Goal: Communication & Community: Answer question/provide support

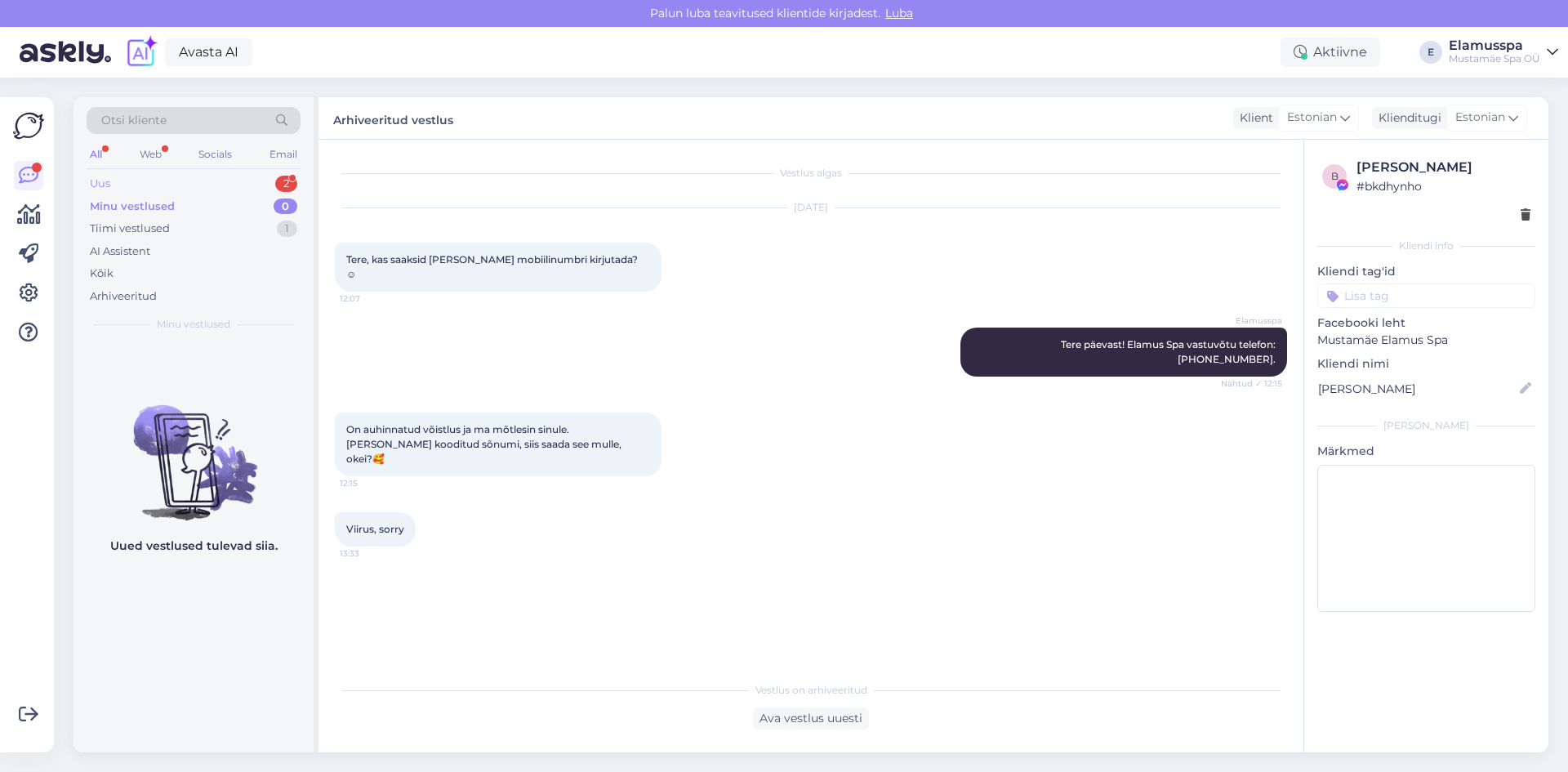
click at [183, 188] on div "Uus 2" at bounding box center [193, 183] width 214 height 23
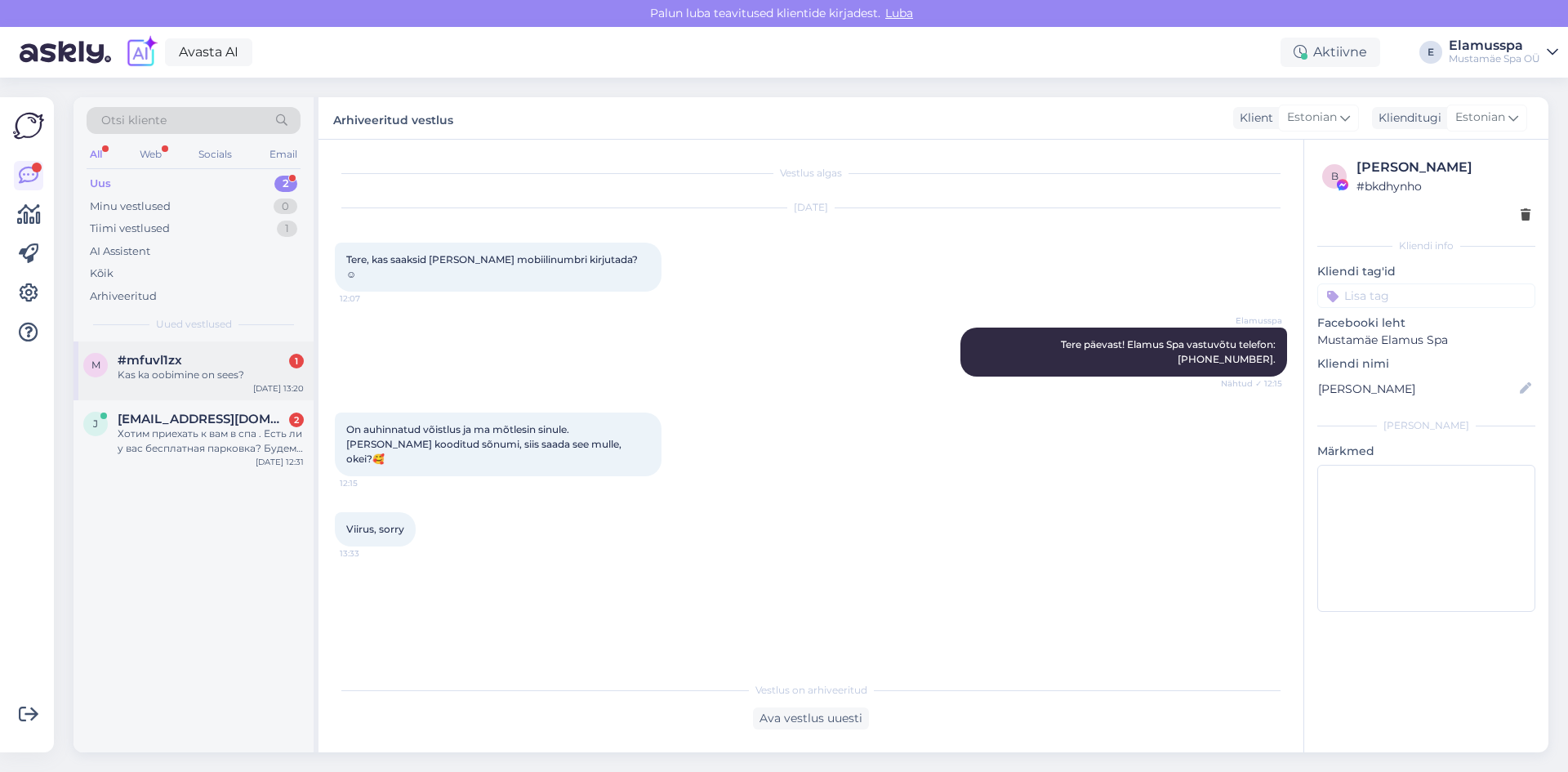
click at [180, 380] on div "Kas ka oobimine on sees?" at bounding box center [211, 375] width 186 height 14
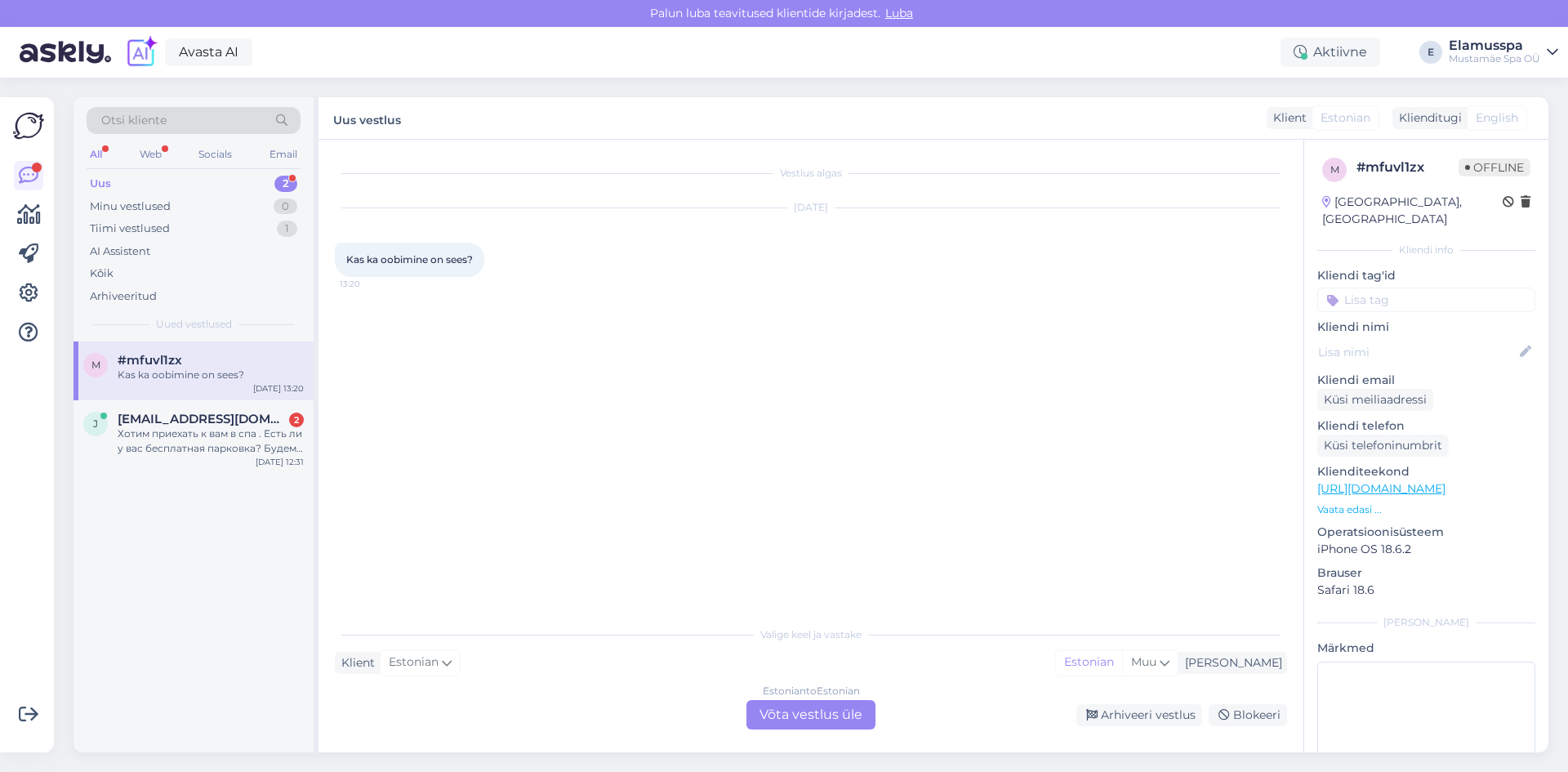
click at [808, 713] on div "Estonian to Estonian Võta vestlus üle" at bounding box center [811, 714] width 129 height 29
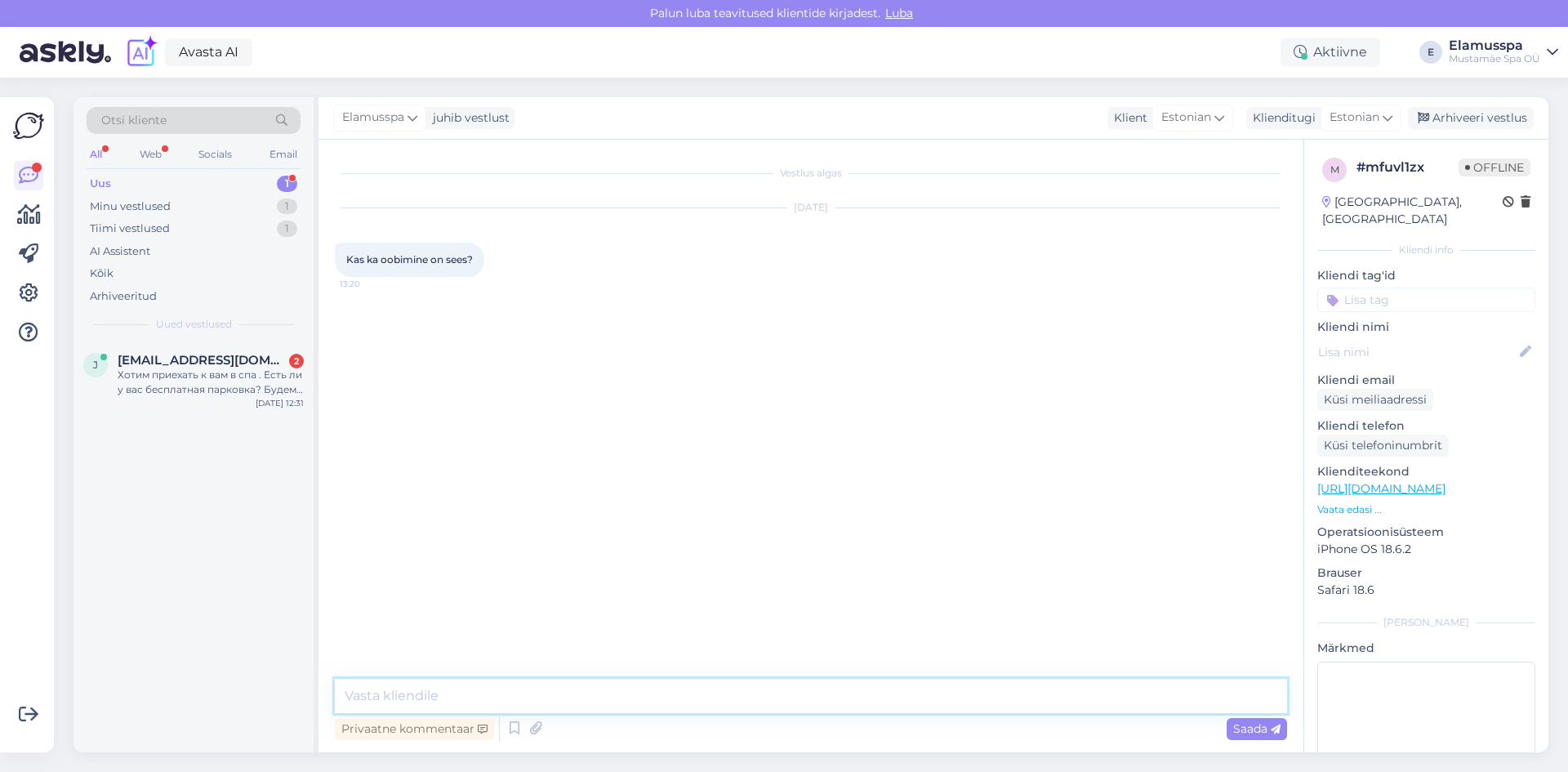
click at [549, 697] on textarea at bounding box center [811, 696] width 953 height 34
type textarea "Tere! Elamus Spa-s ei ole majutust pakkuda. [PERSON_NAME] 10:00 kuni 00:00."
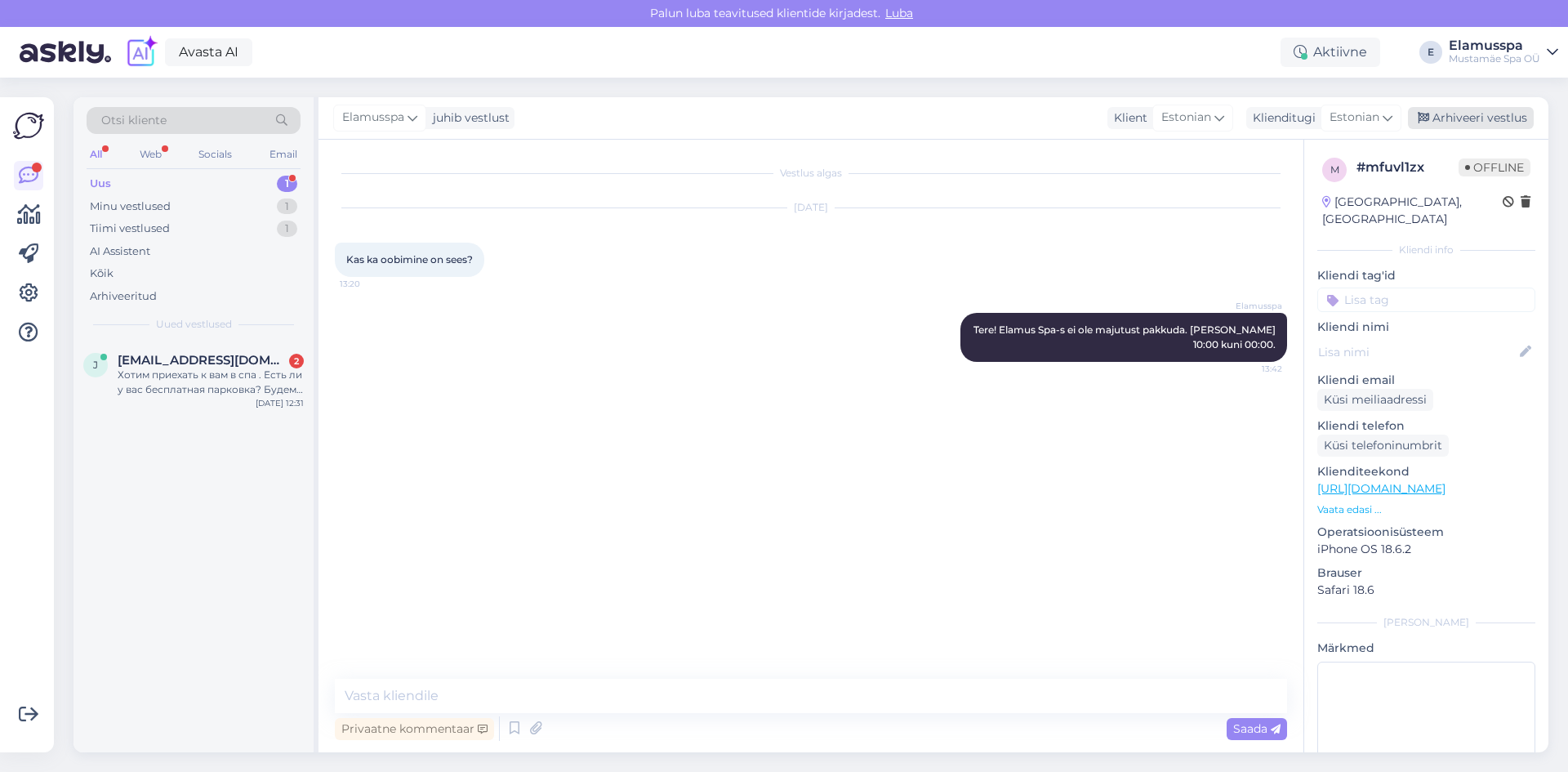
click at [1450, 122] on div "Arhiveeri vestlus" at bounding box center [1471, 118] width 126 height 22
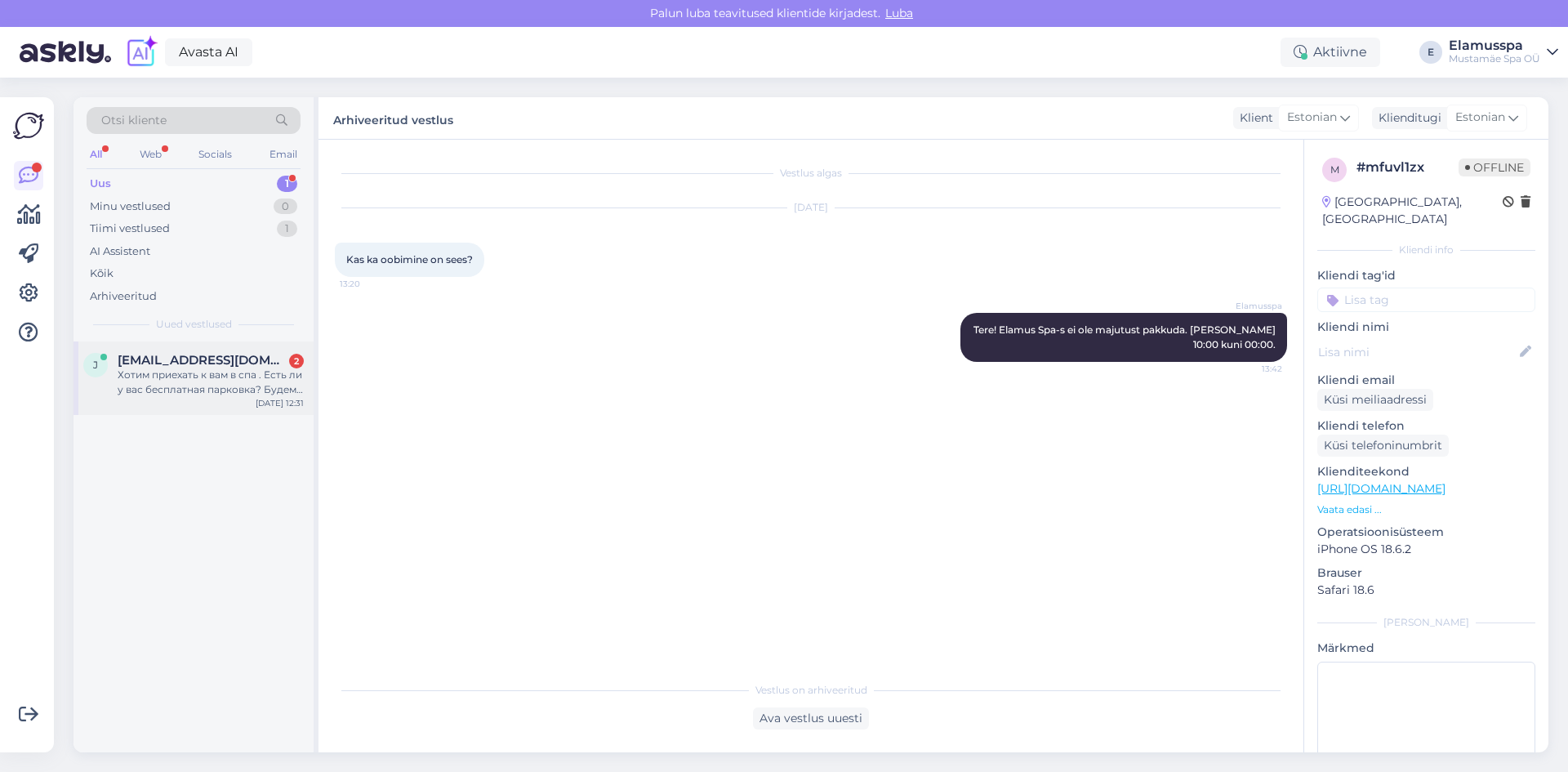
click at [272, 387] on div "Хотим приехать к вам в спа . Есть ли у вас бесплатная парковка? Будем у вас чер…" at bounding box center [211, 382] width 186 height 29
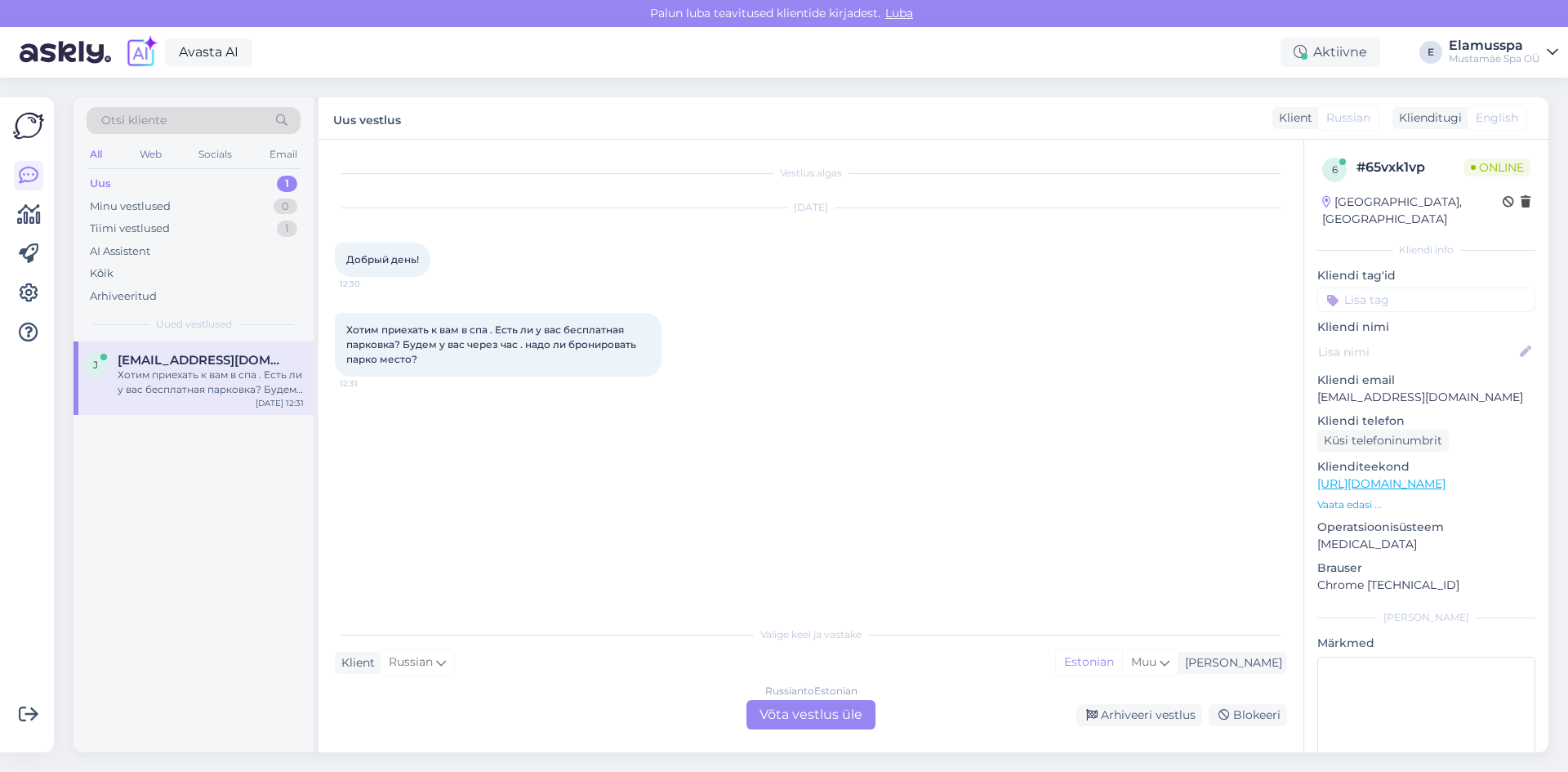
click at [776, 710] on div "Russian to Estonian Võta vestlus üle" at bounding box center [811, 714] width 129 height 29
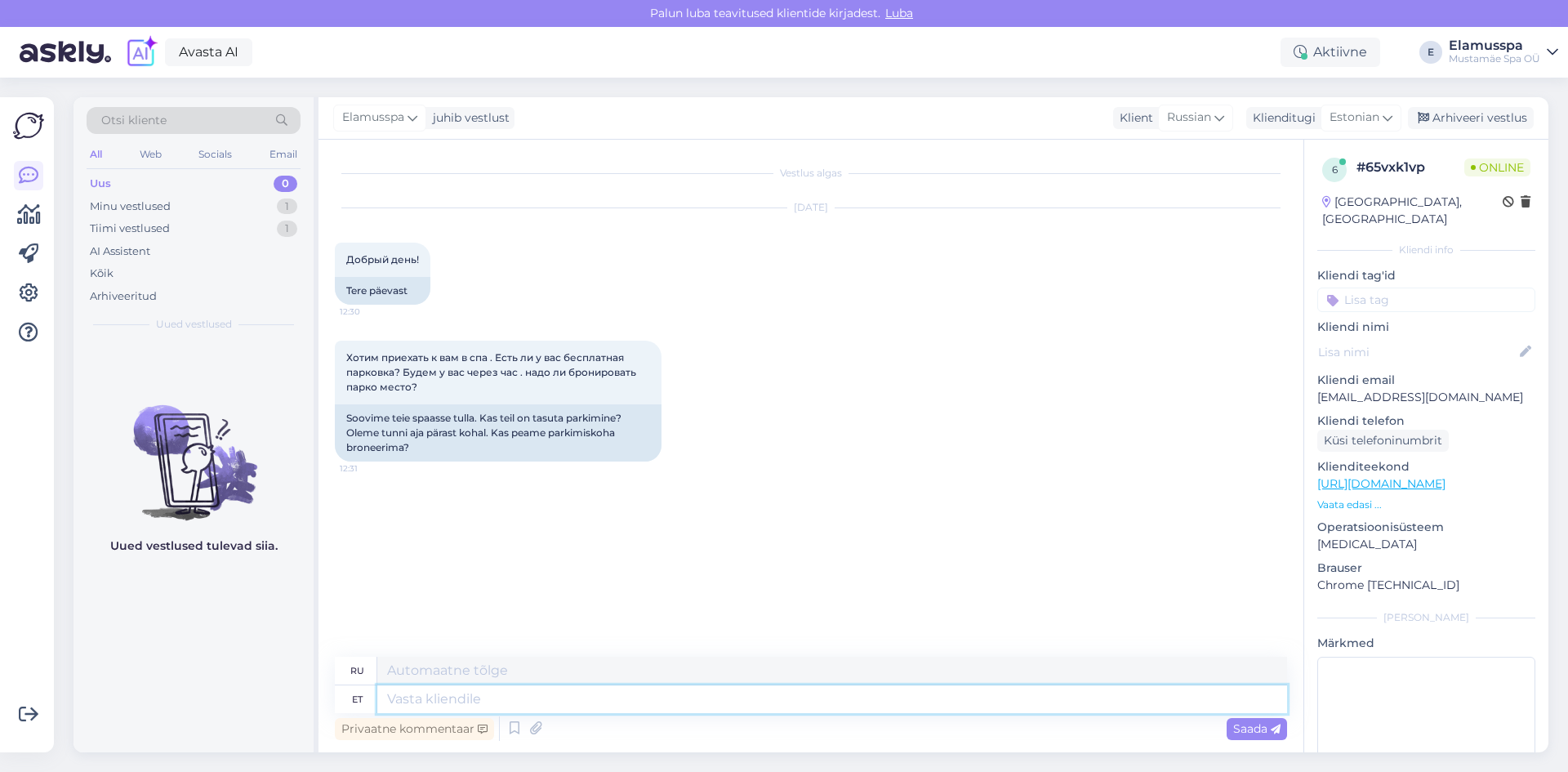
click at [548, 707] on textarea at bounding box center [832, 699] width 910 height 28
type textarea "добрый д"
type textarea "добрый"
type textarea "добрый день!"
type textarea "Добрый день!"
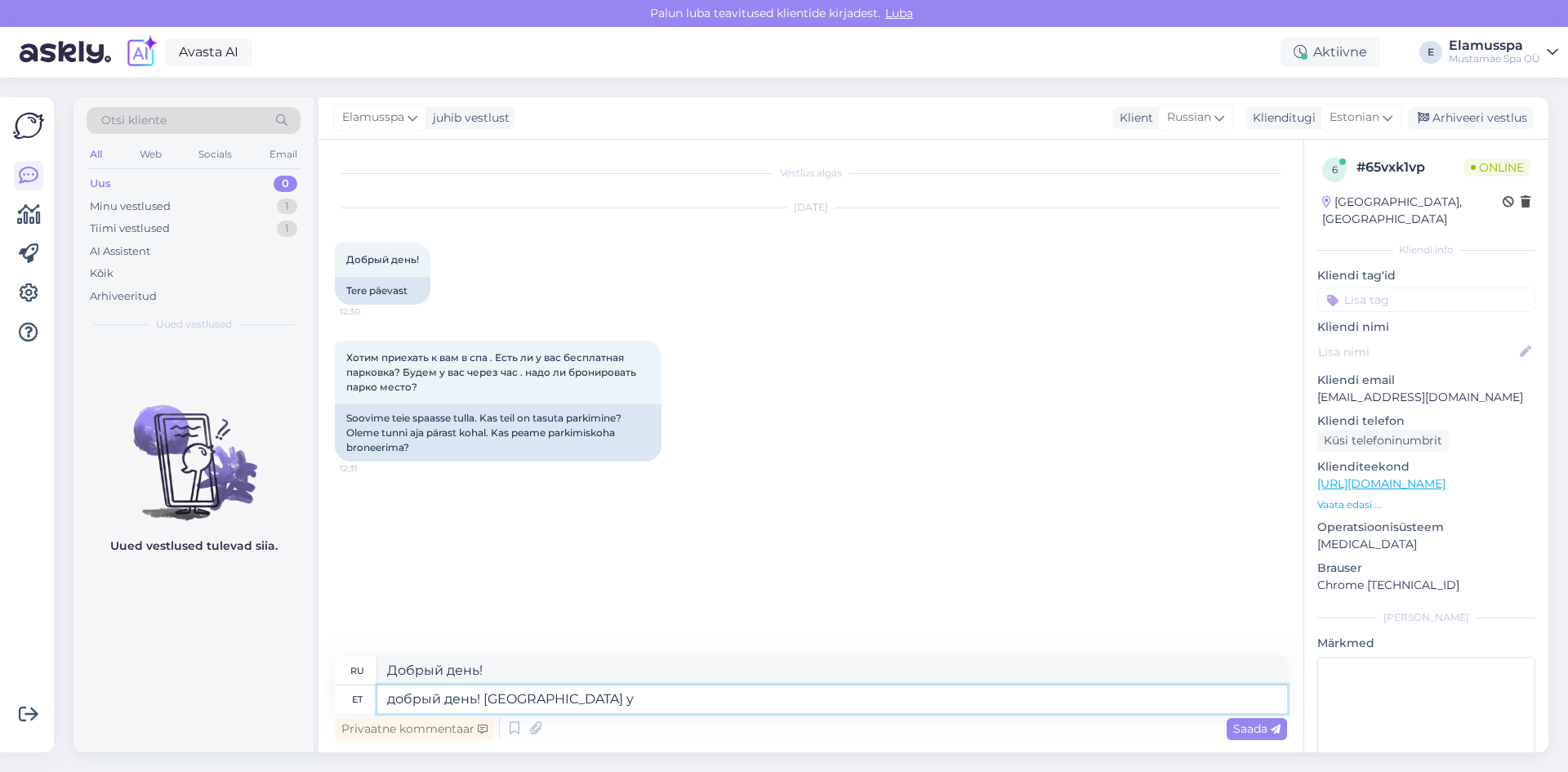
type textarea "добрый день! [GEOGRAPHIC_DATA] у"
type textarea "good day! [GEOGRAPHIC_DATA] у"
type textarea "добрый день! [GEOGRAPHIC_DATA]"
type textarea "добрый день! Парковка окло"
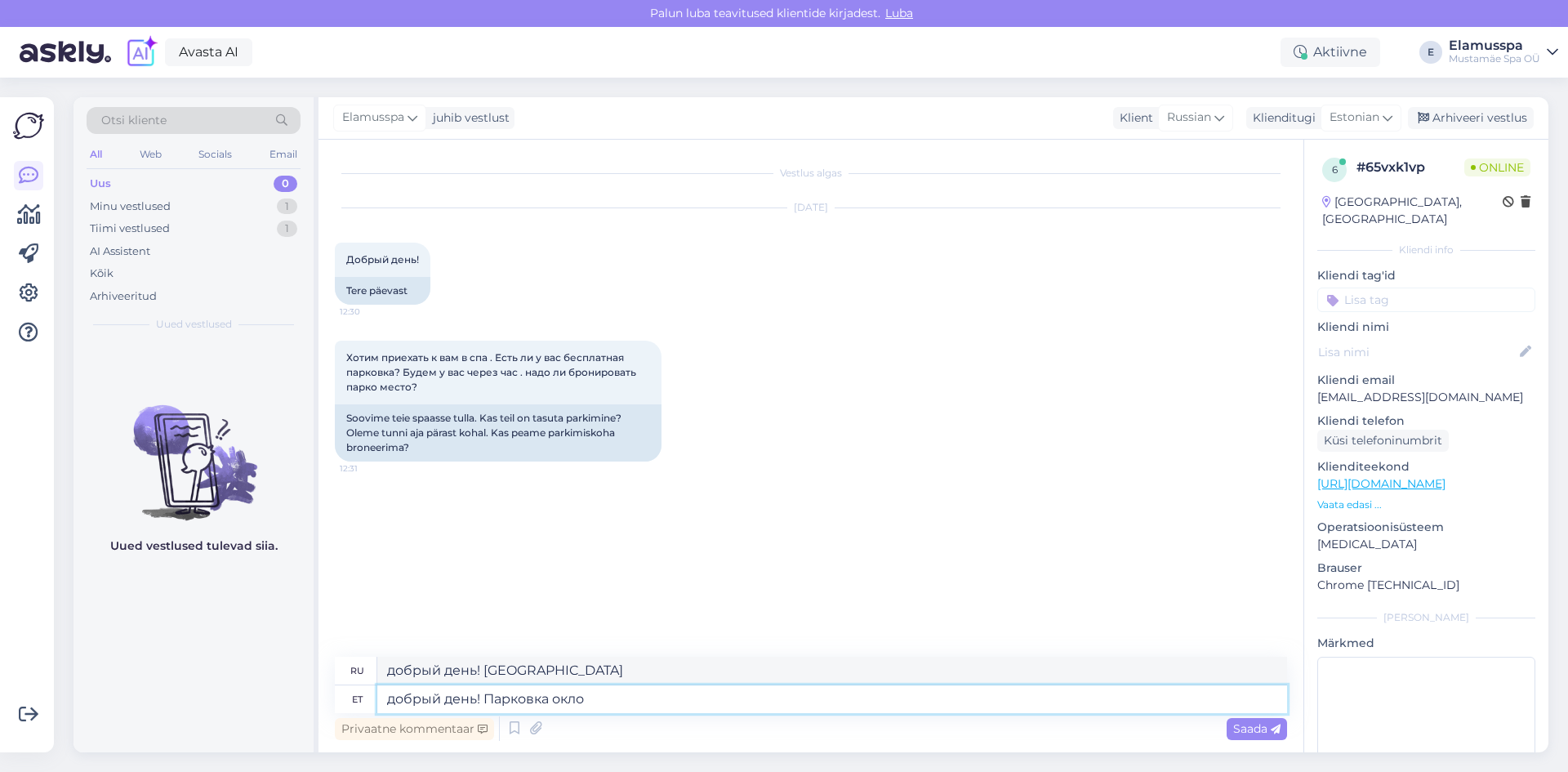
type textarea "добрый день! Парковка окло"
type textarea "добрый день! [GEOGRAPHIC_DATA] около"
type textarea "добрый день! [GEOGRAPHIC_DATA] около [GEOGRAPHIC_DATA]"
type textarea "добрый день! Парковка около [GEOGRAPHIC_DATA]"
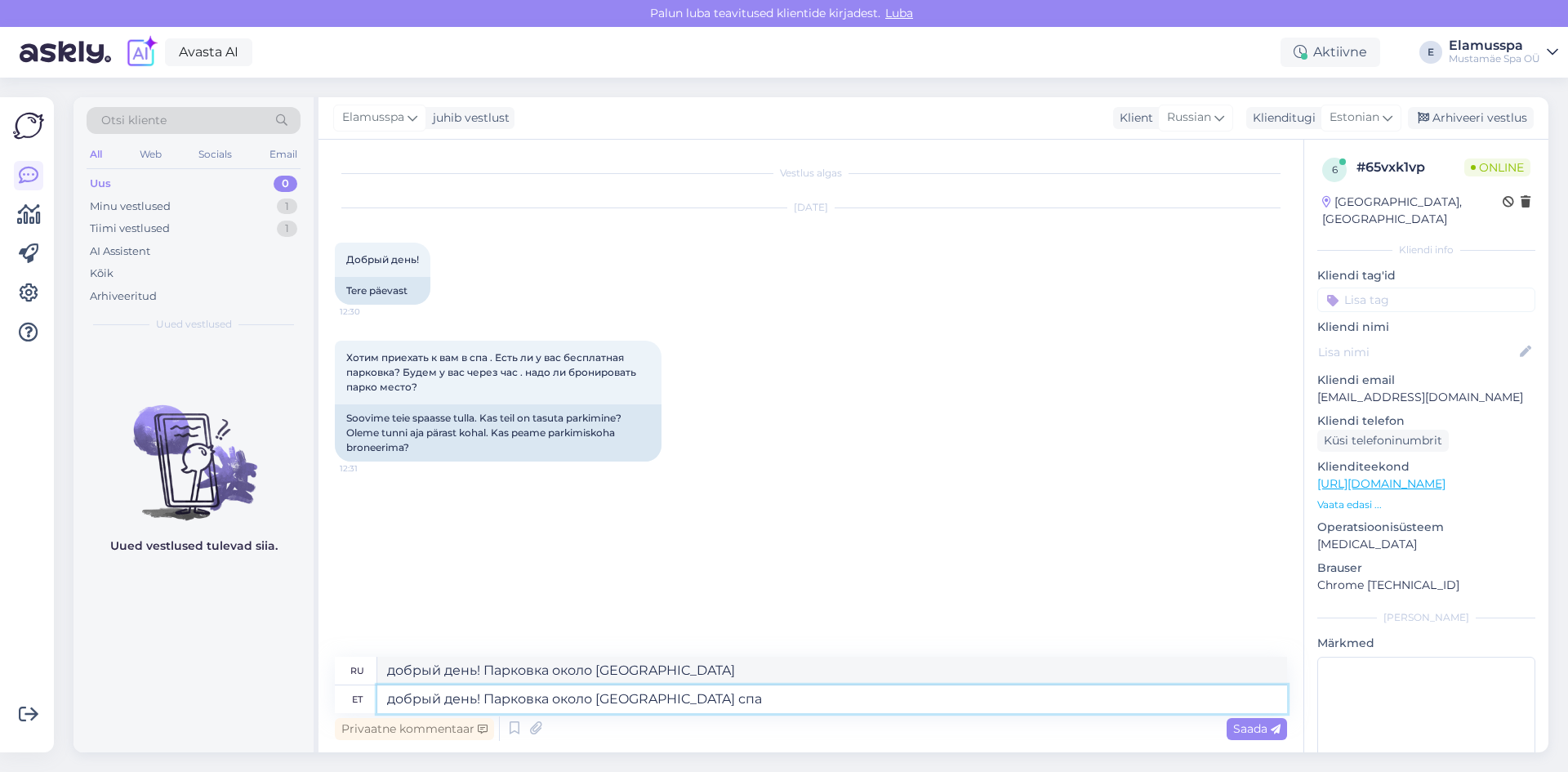
type textarea "добрый день! Парковка около [GEOGRAPHIC_DATA] спа"
type textarea "добрый день! [GEOGRAPHIC_DATA] возле спа-центра «[GEOGRAPHIC_DATA]»"
type textarea "добрый день! Парковка около еламус спа бесплатная"
type textarea "Добрый день! Парковка около Elamus Spa бесплатная."
click at [773, 710] on textarea "добрый день! Парковка около еламус спа бесплатная" at bounding box center [832, 699] width 910 height 28
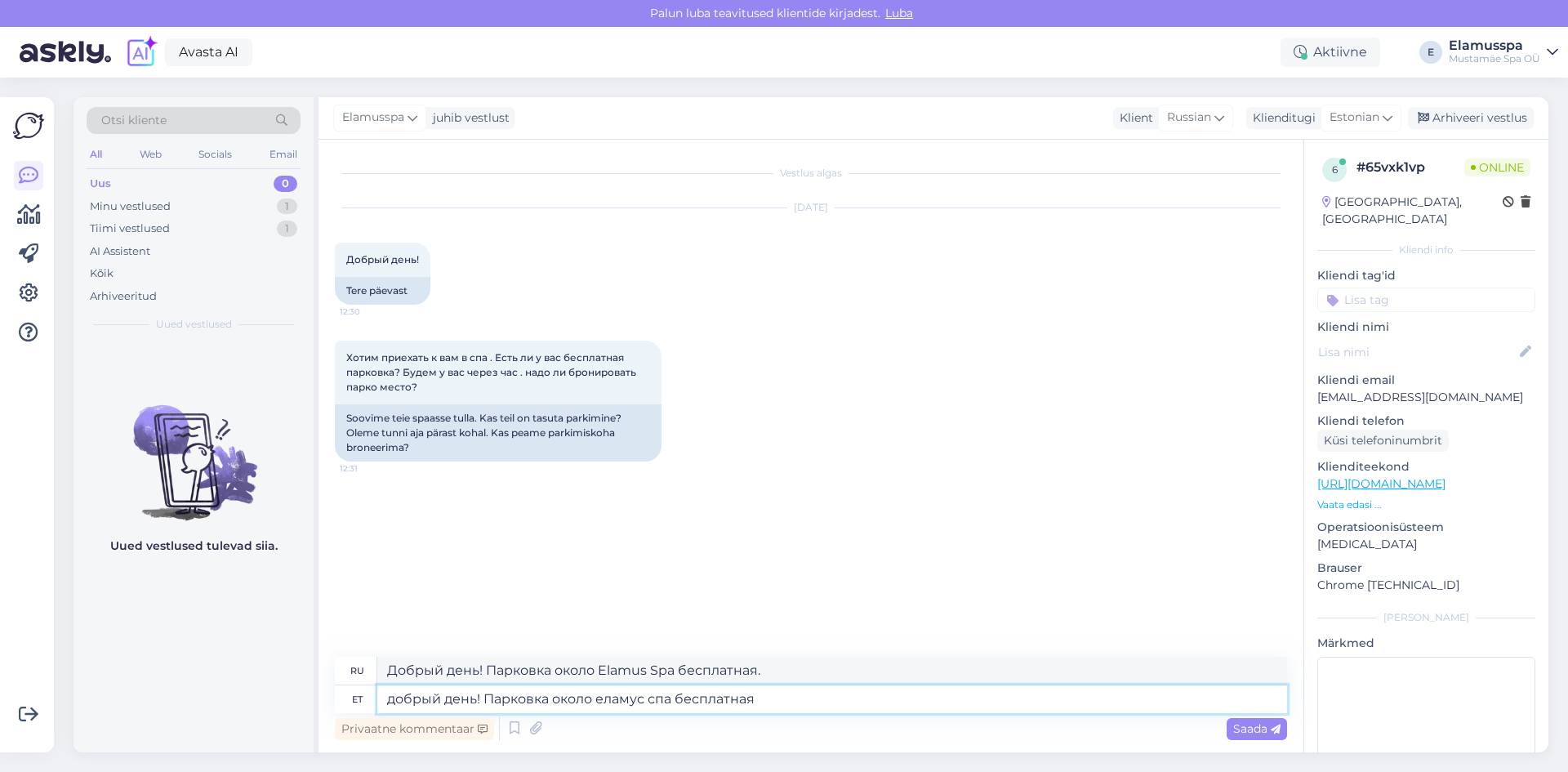
click at [773, 710] on textarea "добрый день! Парковка около еламус спа бесплатная" at bounding box center [832, 699] width 910 height 28
click at [786, 707] on textarea "добрый день! Парковка около еламус спа бесплатная" at bounding box center [832, 699] width 910 height 28
type textarea "добрый день! Парковка около еламус спа бесплатная."
click at [1226, 733] on div "Privaatne kommentaar Saada" at bounding box center [811, 728] width 953 height 31
click at [1235, 734] on span "Saada" at bounding box center [1257, 728] width 48 height 14
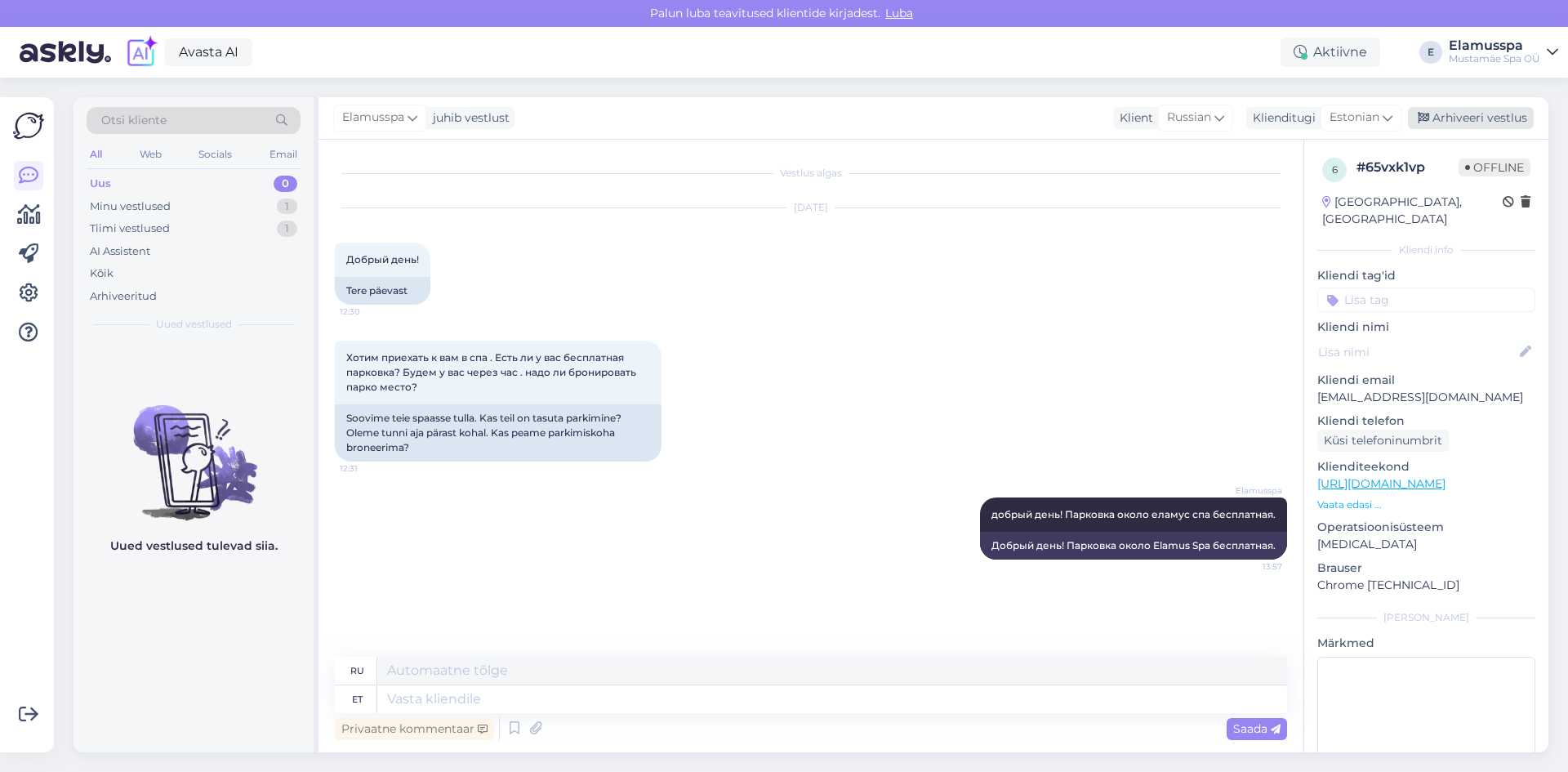
click at [1436, 125] on div "Arhiveeri vestlus" at bounding box center [1471, 118] width 126 height 22
